Goal: Book appointment/travel/reservation

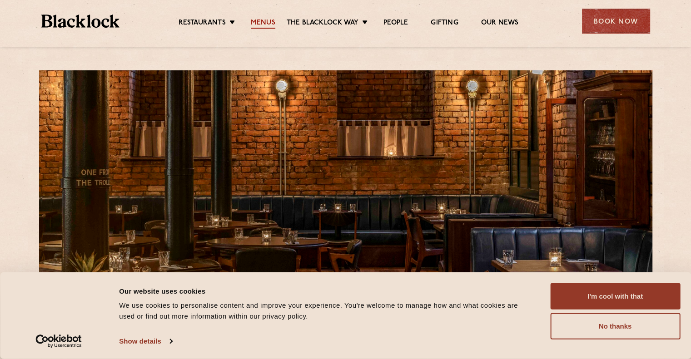
click at [258, 22] on link "Menus" at bounding box center [263, 24] width 25 height 10
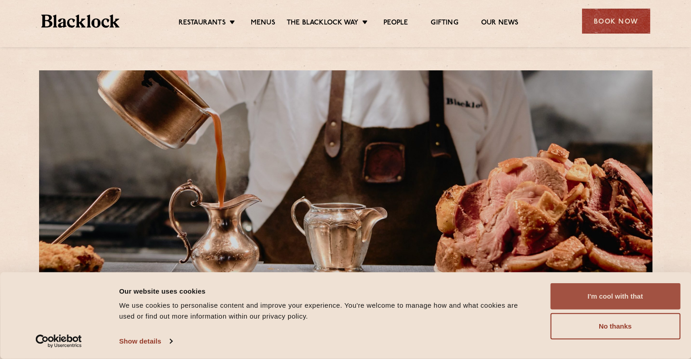
click at [627, 287] on button "I'm cool with that" at bounding box center [615, 297] width 130 height 26
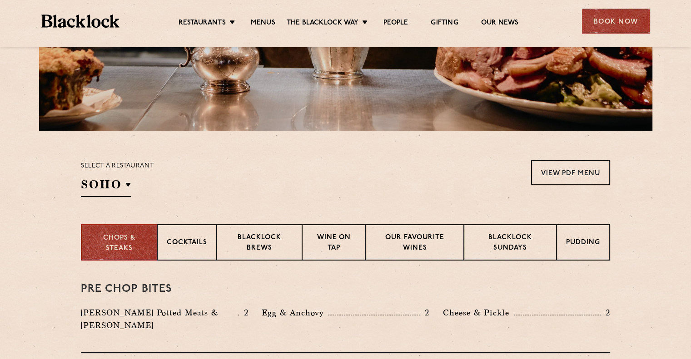
scroll to position [182, 0]
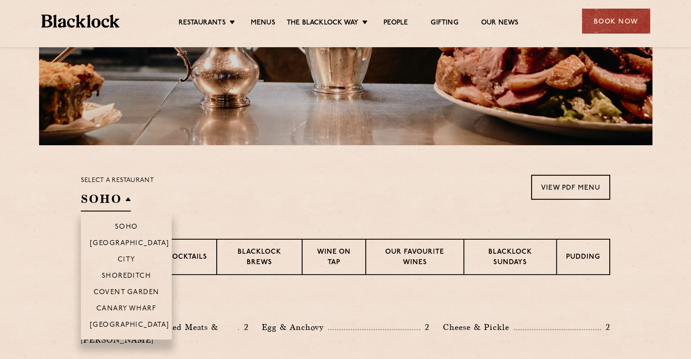
click at [118, 214] on li "Soho" at bounding box center [126, 223] width 91 height 23
click at [127, 323] on p "[GEOGRAPHIC_DATA]" at bounding box center [130, 326] width 80 height 9
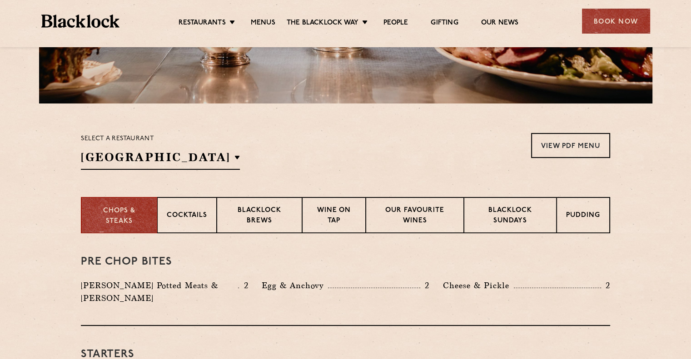
scroll to position [273, 0]
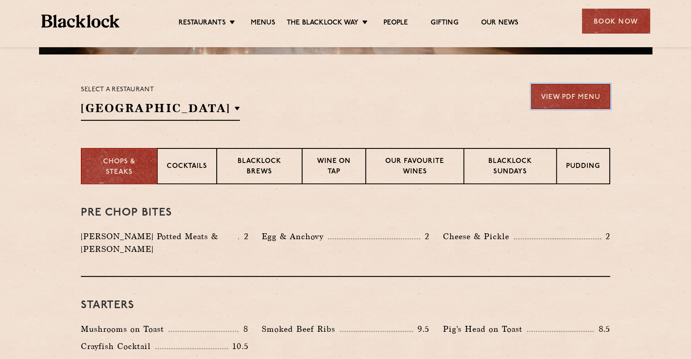
click at [581, 90] on link "View PDF Menu" at bounding box center [570, 96] width 79 height 25
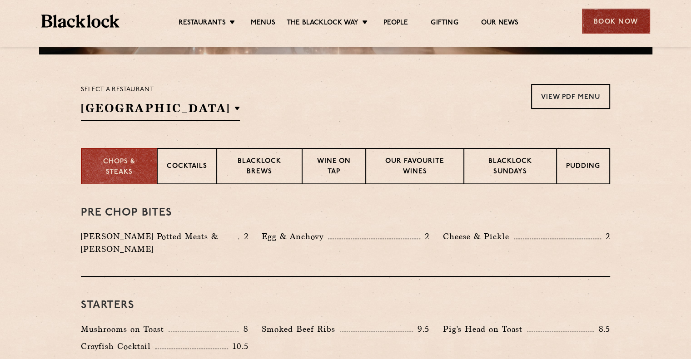
click at [623, 22] on div "Book Now" at bounding box center [616, 21] width 68 height 25
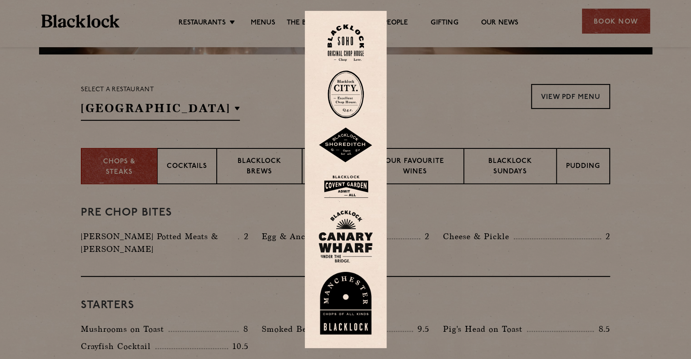
click at [347, 308] on img at bounding box center [345, 303] width 55 height 63
